Goal: Find specific page/section: Find specific page/section

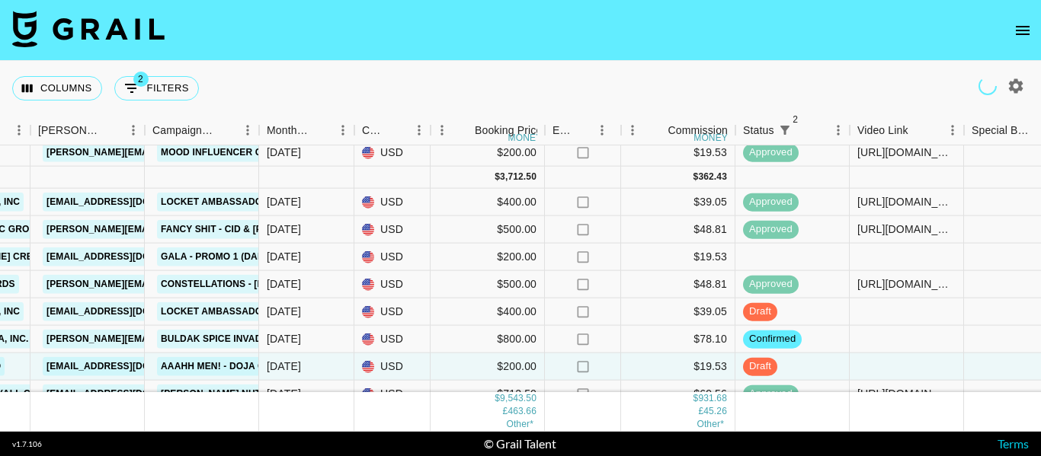
scroll to position [658, 590]
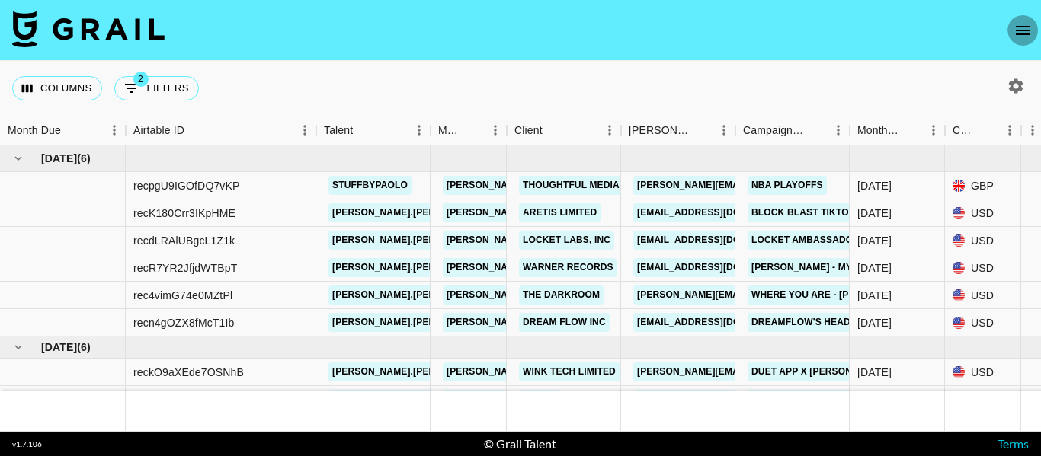
click at [1025, 30] on icon "open drawer" at bounding box center [1022, 30] width 14 height 9
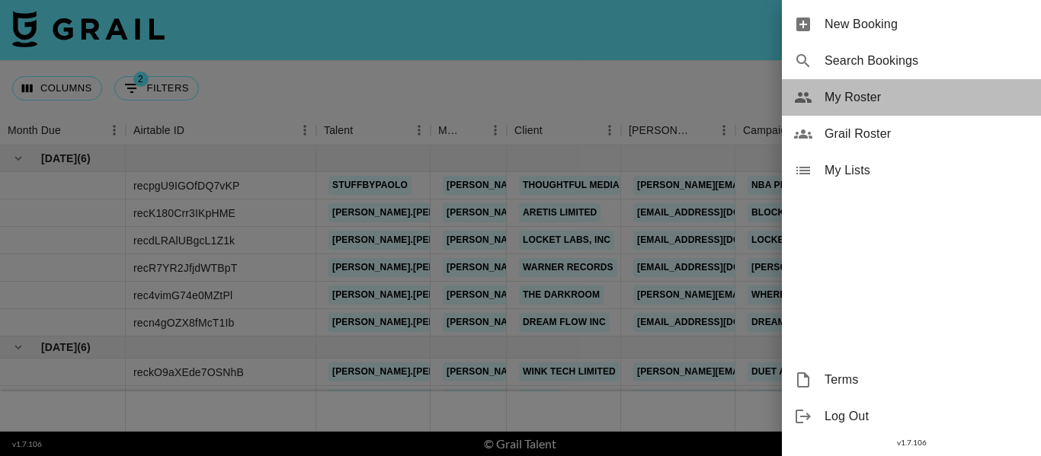
click at [843, 91] on span "My Roster" at bounding box center [926, 97] width 204 height 18
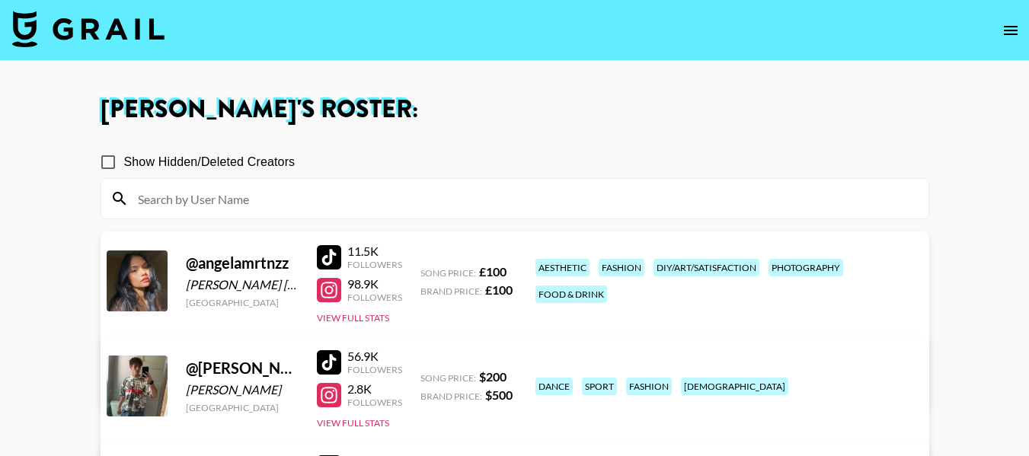
click at [605, 111] on h1 "[PERSON_NAME] 's Roster:" at bounding box center [515, 110] width 829 height 24
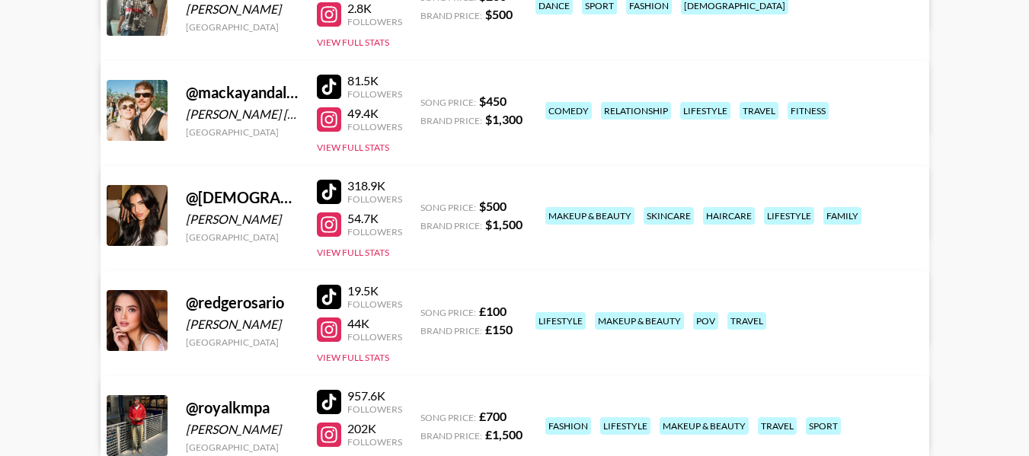
scroll to position [609, 0]
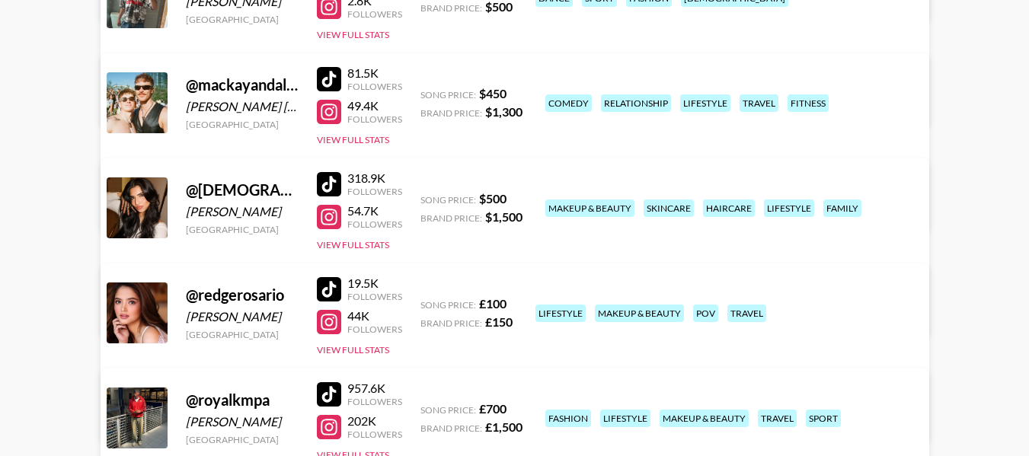
scroll to position [533, 0]
